Goal: Task Accomplishment & Management: Manage account settings

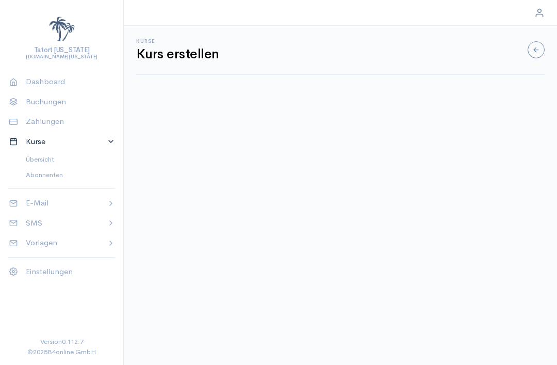
select select "1"
select select "0"
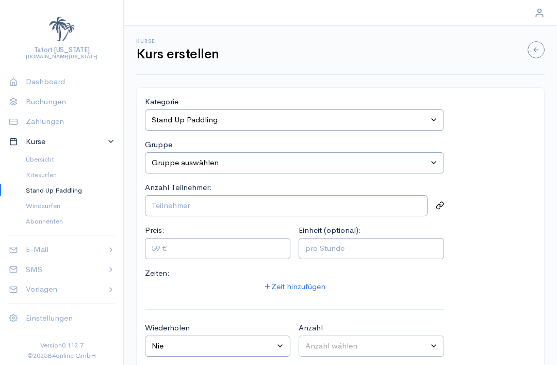
select select "1"
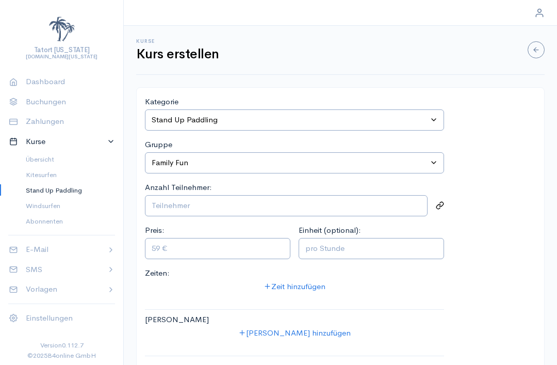
click at [28, 133] on div "Dashboard Buchungen Zahlungen Kurse Übersicht Kitesurfen Stand Up Paddling Wind…" at bounding box center [61, 200] width 123 height 248
click at [29, 142] on p "Kurse" at bounding box center [62, 142] width 73 height 12
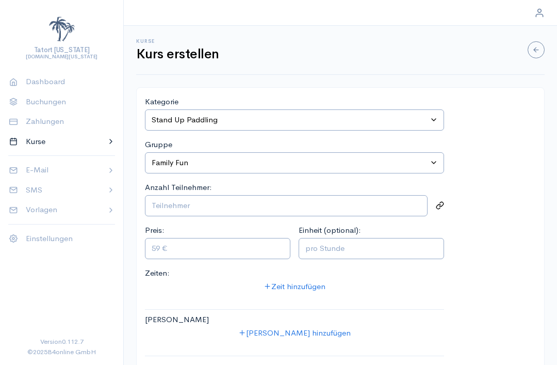
click at [30, 141] on p "Kurse" at bounding box center [62, 142] width 73 height 12
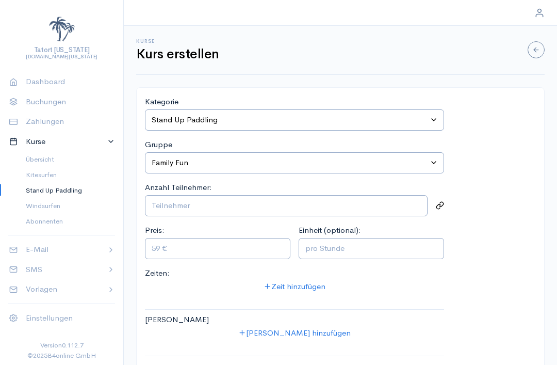
click at [28, 201] on span "Windsurfen" at bounding box center [66, 206] width 81 height 10
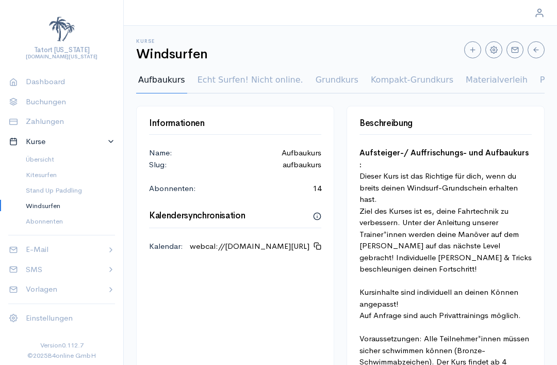
click at [30, 169] on link "Kitesurfen" at bounding box center [61, 174] width 123 height 11
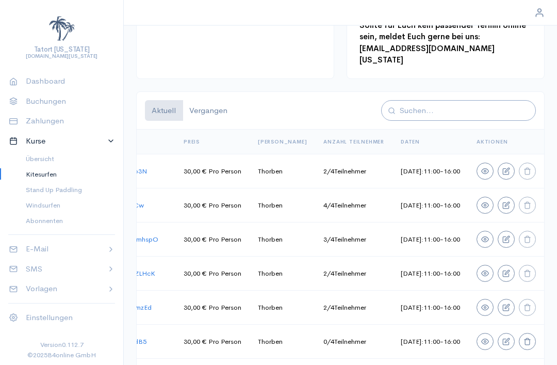
scroll to position [0, 97]
click at [259, 189] on td "Thorben" at bounding box center [283, 172] width 66 height 34
click at [479, 180] on div at bounding box center [506, 171] width 59 height 17
